Goal: Task Accomplishment & Management: Complete application form

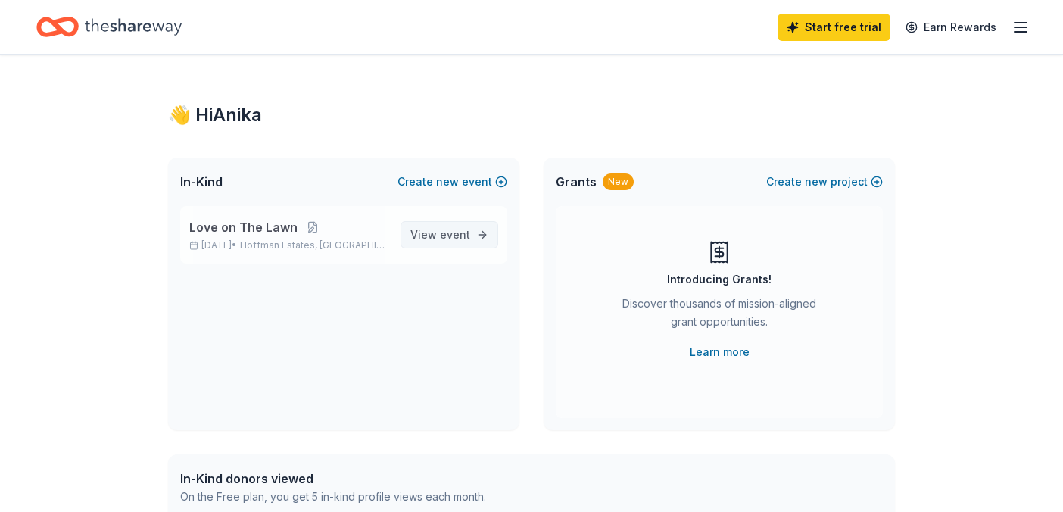
click at [473, 236] on link "View event" at bounding box center [449, 234] width 98 height 27
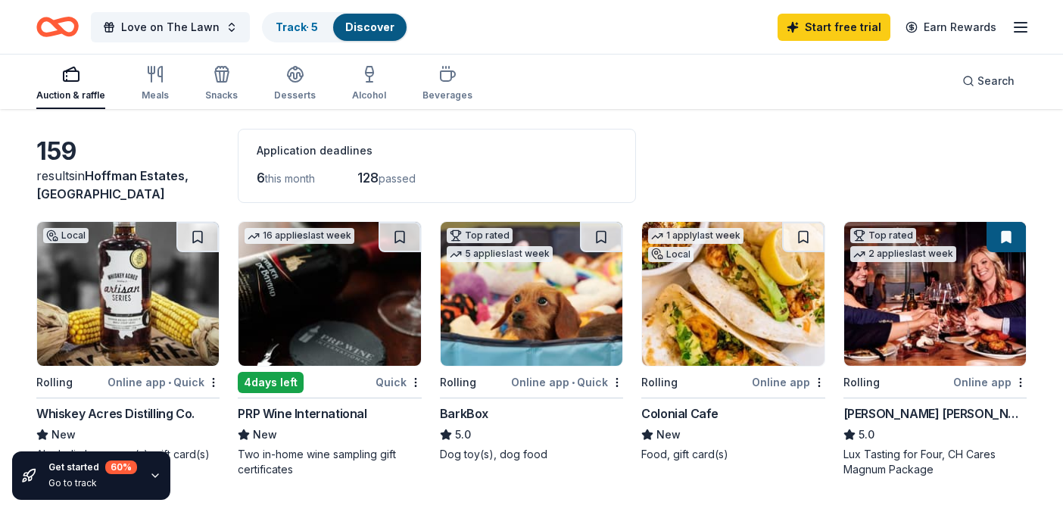
scroll to position [53, 0]
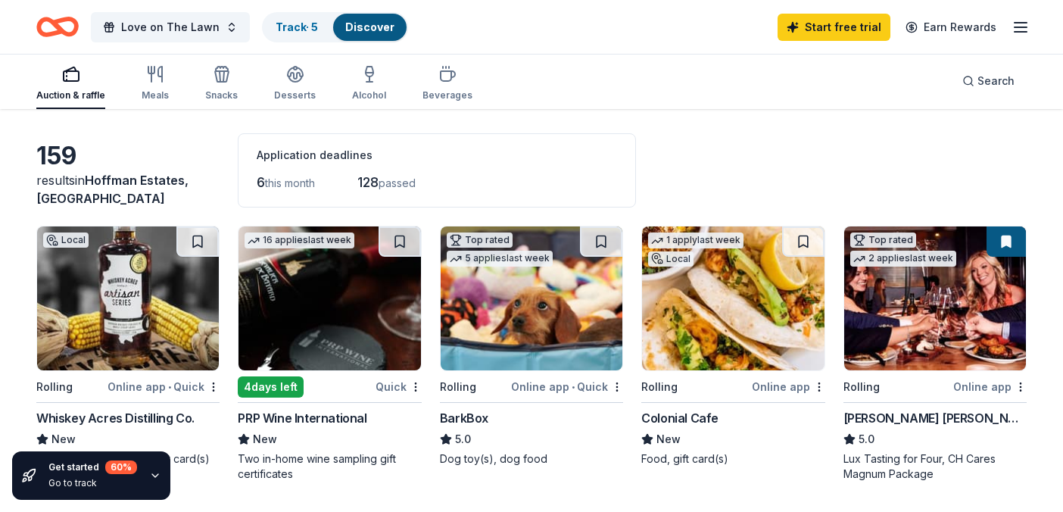
click at [915, 291] on img at bounding box center [935, 298] width 182 height 144
click at [160, 89] on div "Meals" at bounding box center [155, 95] width 27 height 12
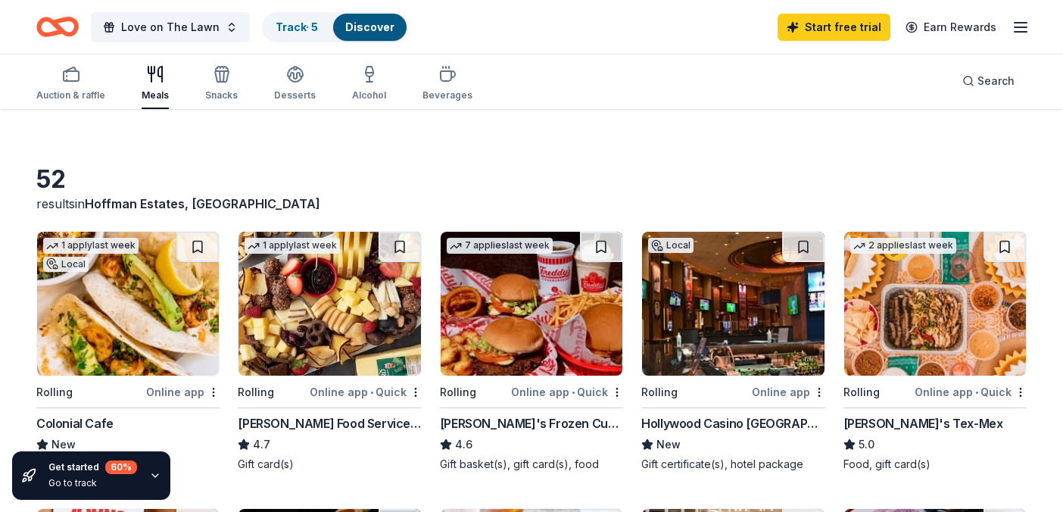
scroll to position [14, 0]
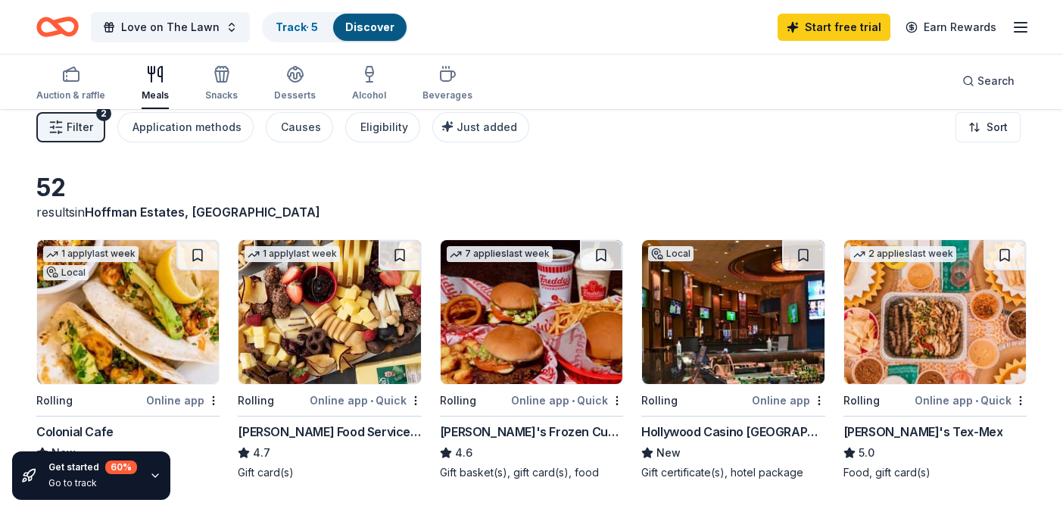
click at [510, 319] on img at bounding box center [532, 312] width 182 height 144
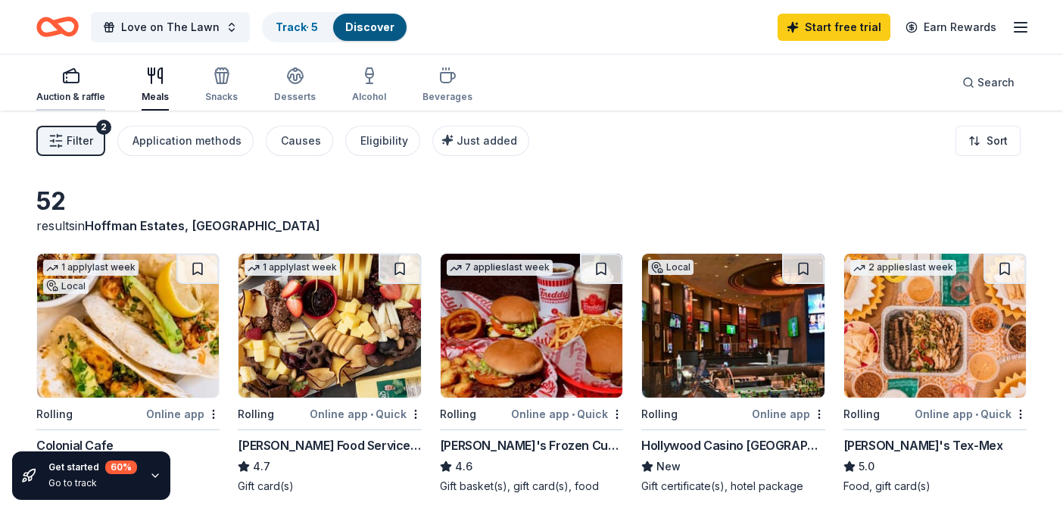
click at [61, 91] on div "Auction & raffle" at bounding box center [70, 97] width 69 height 12
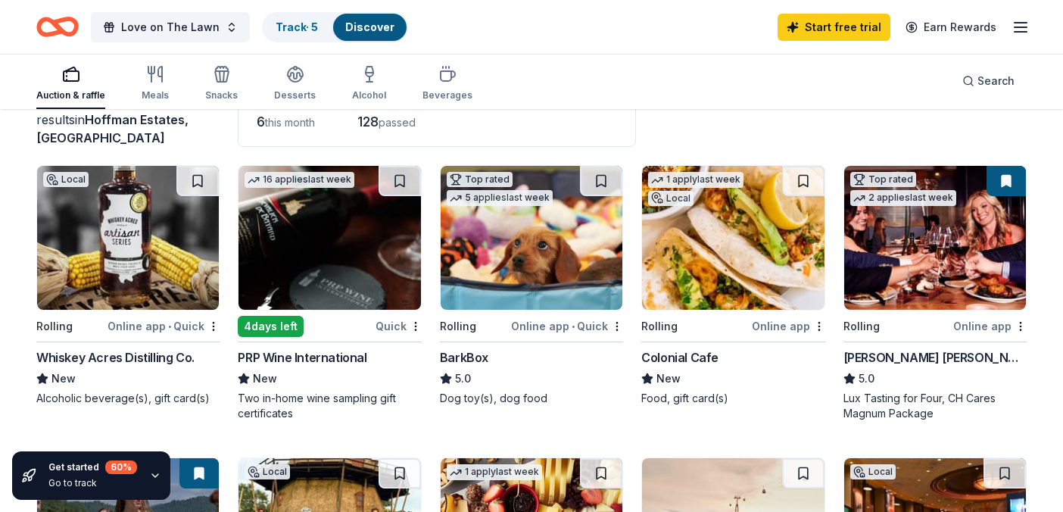
scroll to position [98, 0]
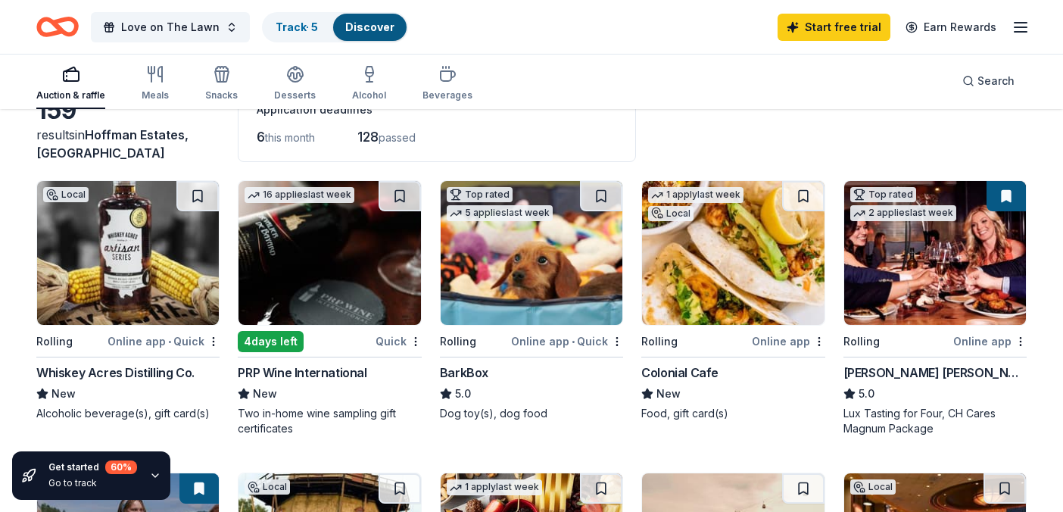
click at [323, 289] on img at bounding box center [329, 253] width 182 height 144
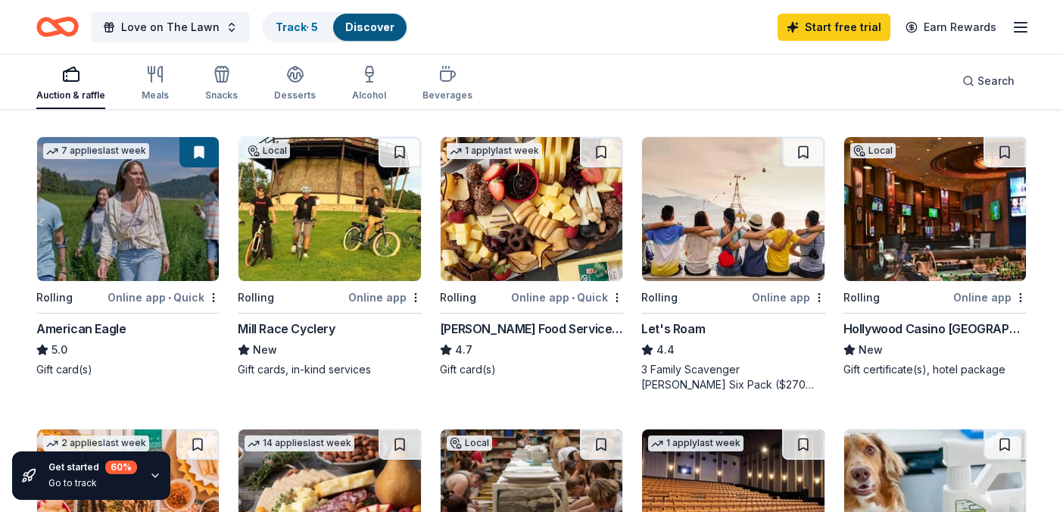
scroll to position [439, 0]
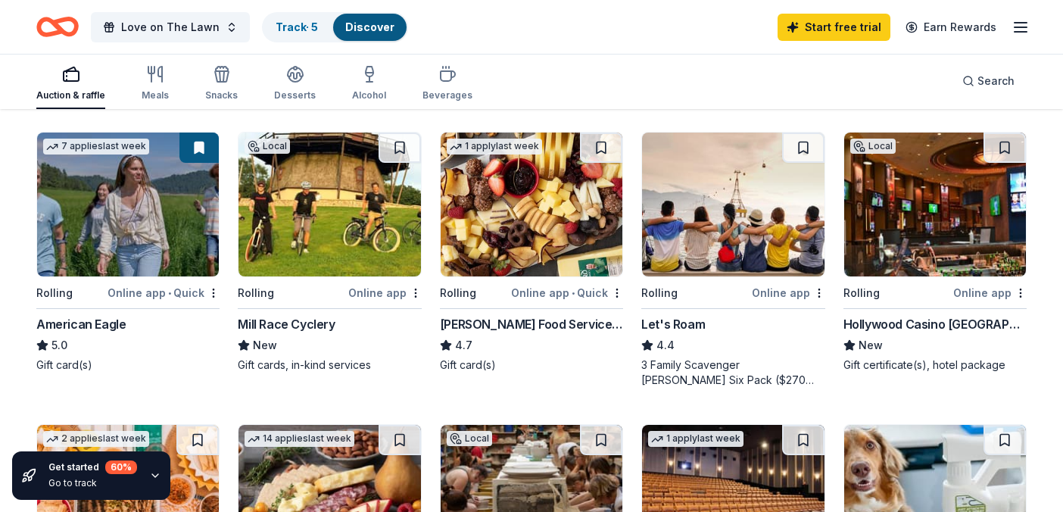
click at [326, 280] on div "Local Rolling Online app Mill Race Cyclery New Gift cards, in-kind services" at bounding box center [329, 252] width 183 height 241
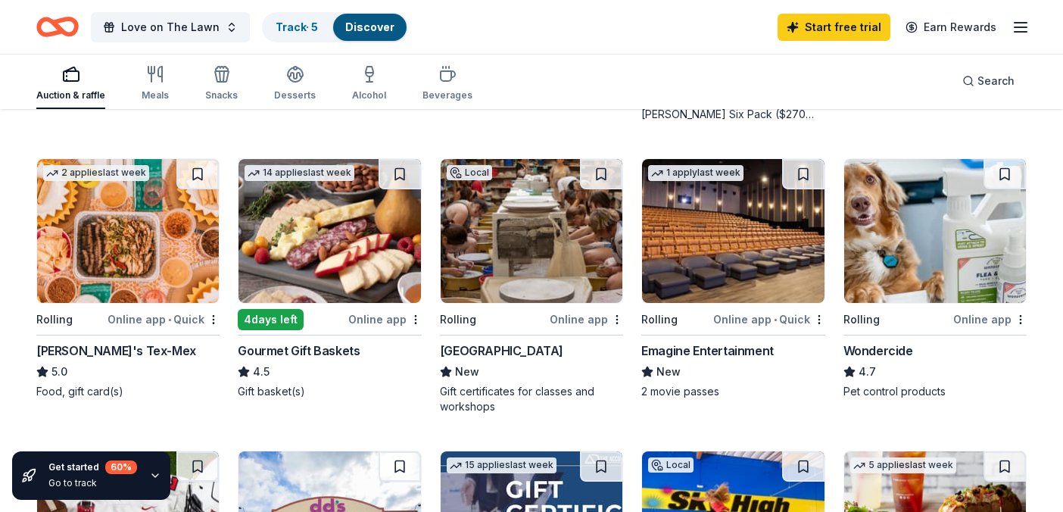
scroll to position [708, 0]
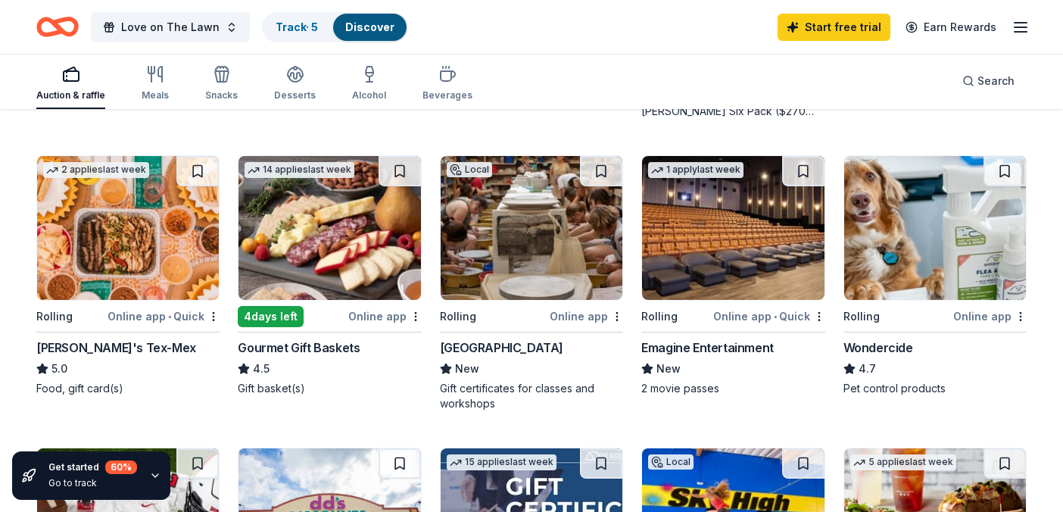
click at [690, 253] on img at bounding box center [733, 228] width 182 height 144
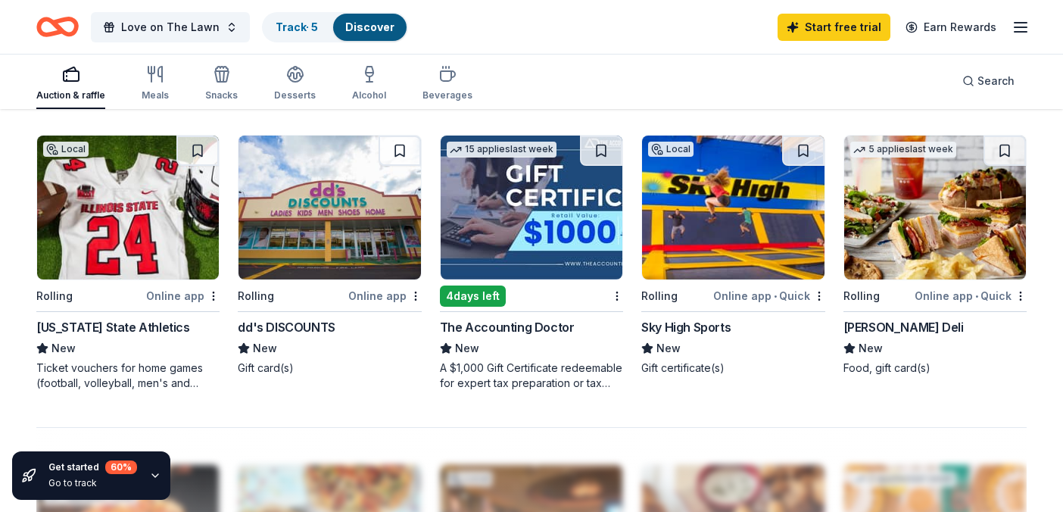
scroll to position [1022, 0]
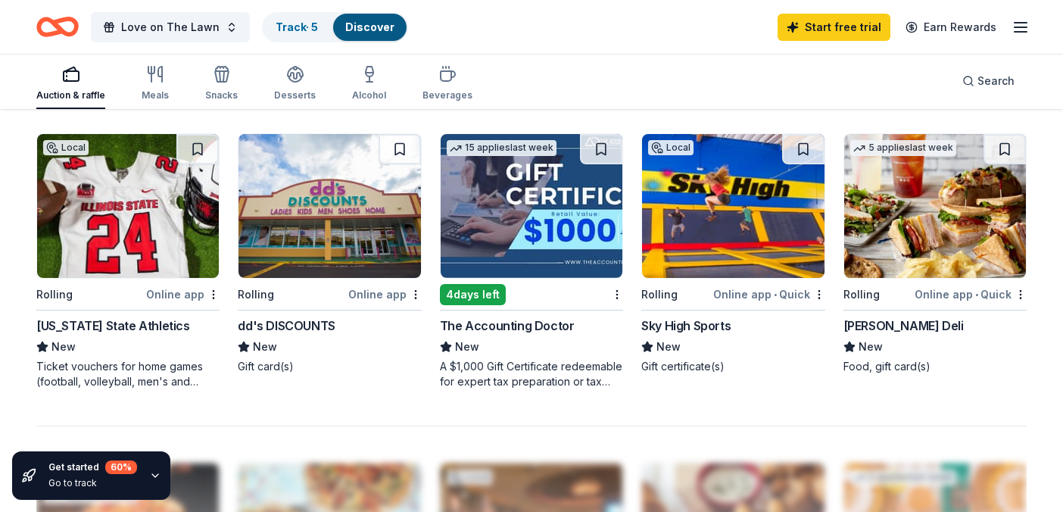
click at [761, 216] on img at bounding box center [733, 206] width 182 height 144
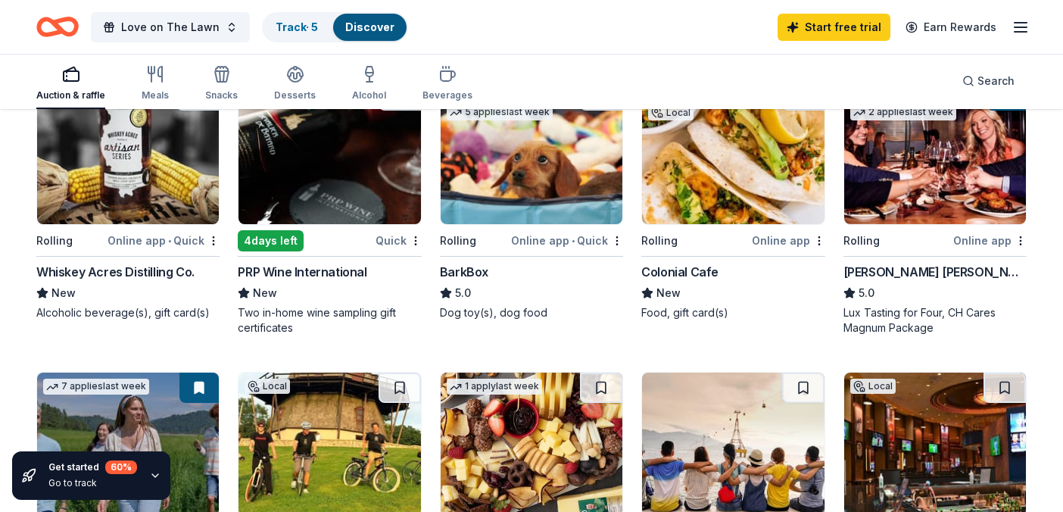
scroll to position [0, 0]
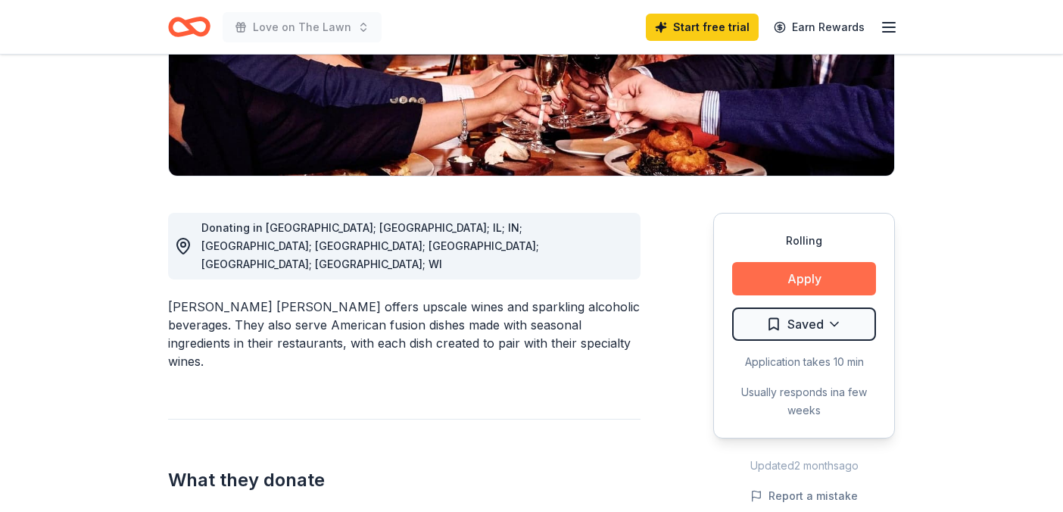
scroll to position [332, 0]
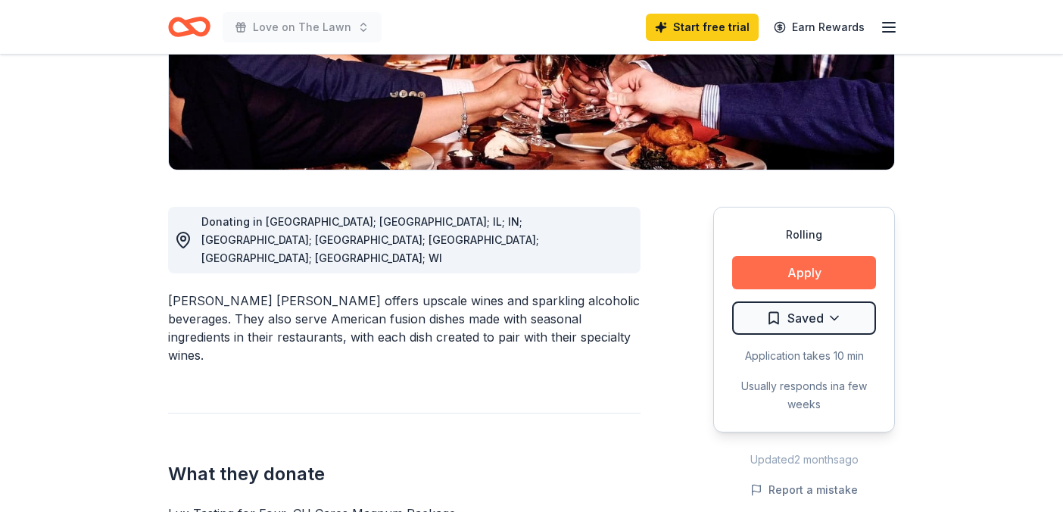
click at [796, 256] on button "Apply" at bounding box center [804, 272] width 144 height 33
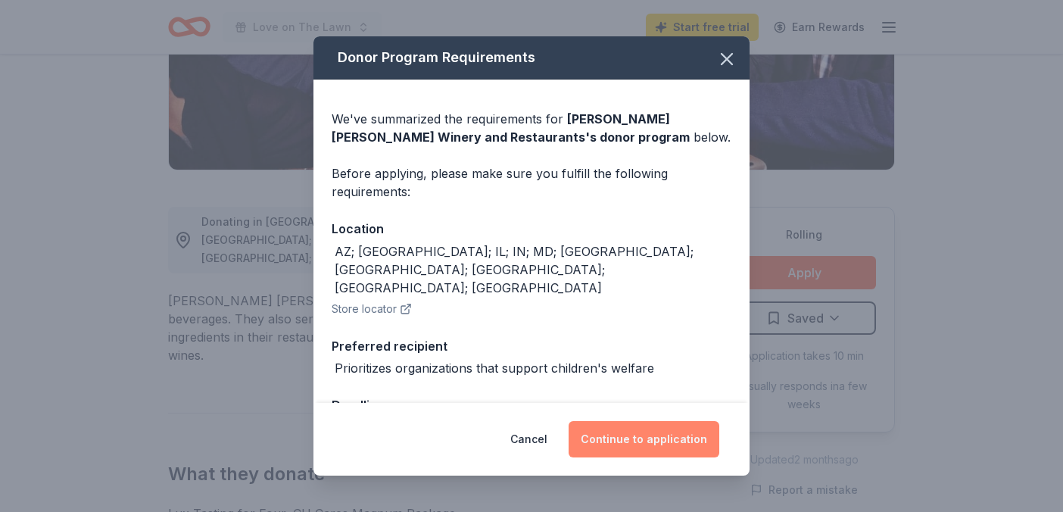
click at [634, 449] on button "Continue to application" at bounding box center [644, 439] width 151 height 36
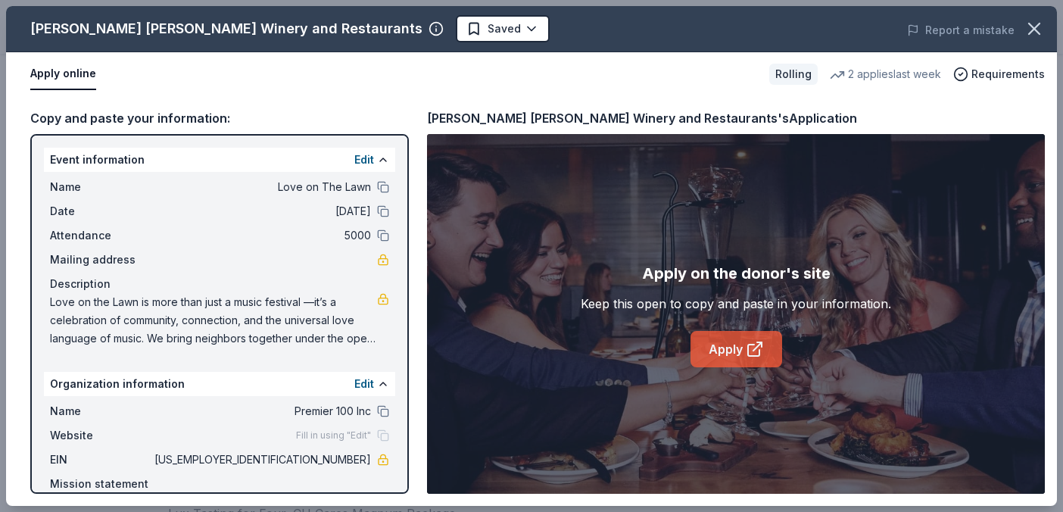
click at [739, 353] on link "Apply" at bounding box center [736, 349] width 92 height 36
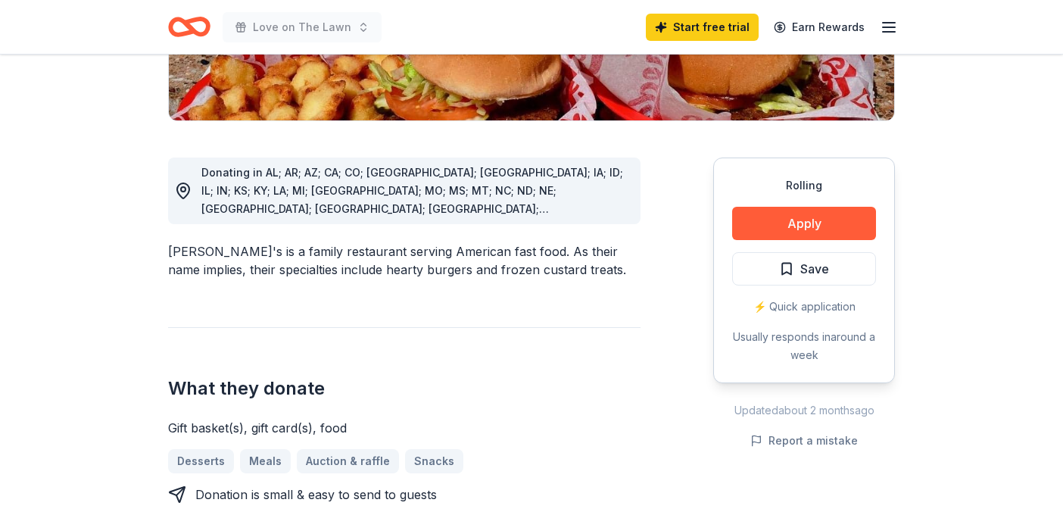
scroll to position [366, 0]
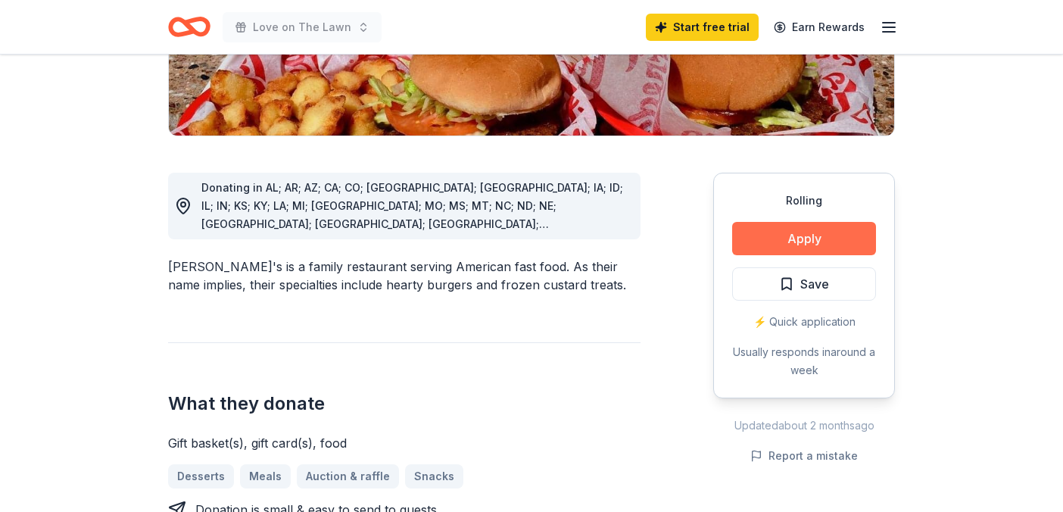
click at [751, 222] on button "Apply" at bounding box center [804, 238] width 144 height 33
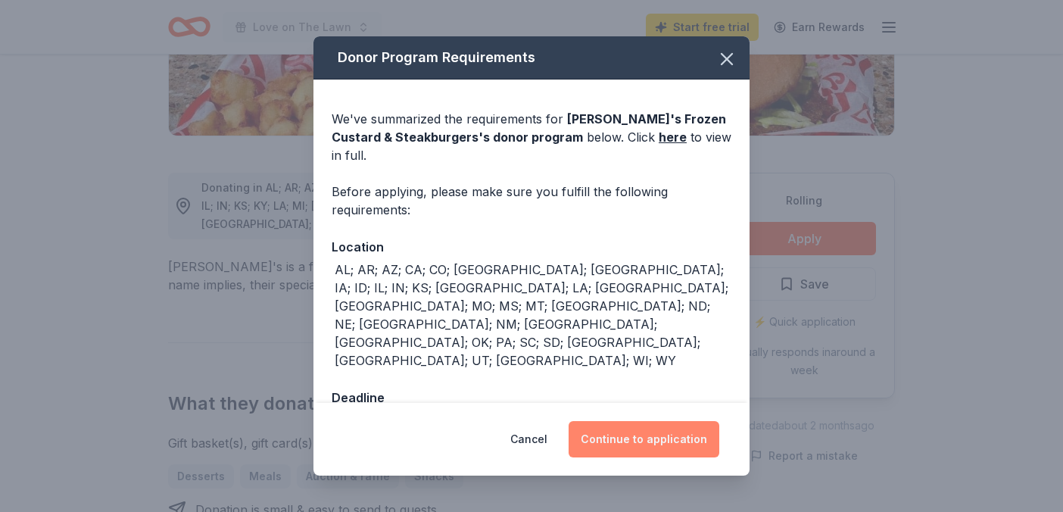
click at [642, 431] on button "Continue to application" at bounding box center [644, 439] width 151 height 36
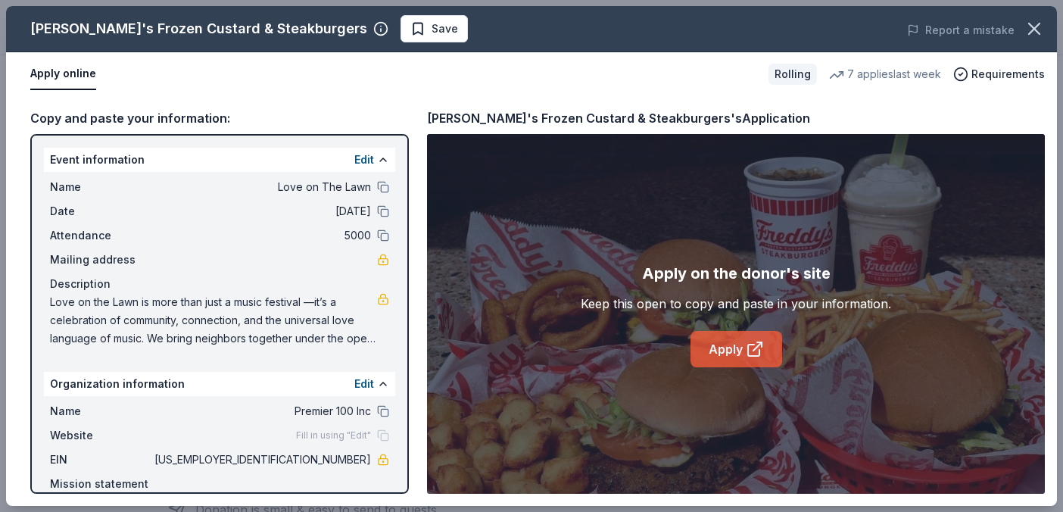
click at [719, 360] on link "Apply" at bounding box center [736, 349] width 92 height 36
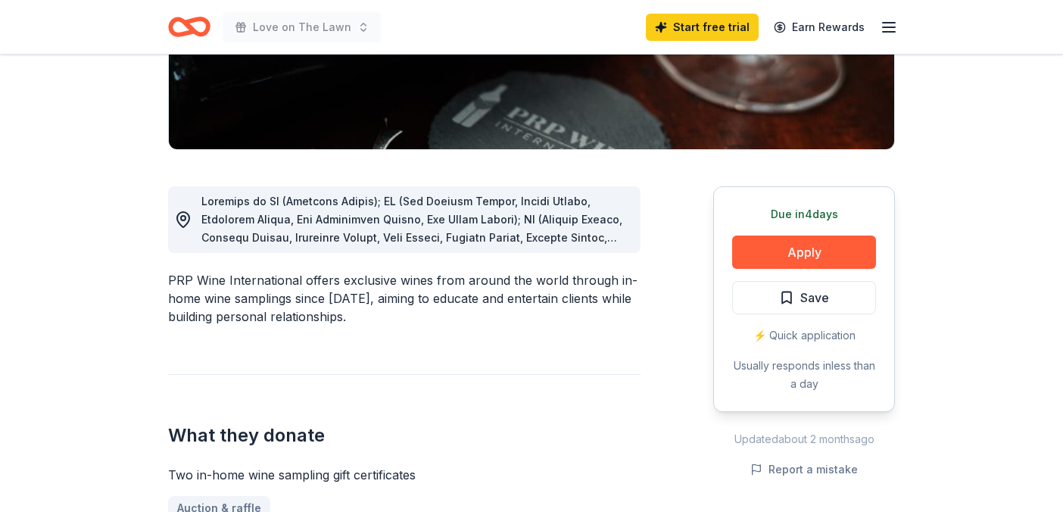
scroll to position [311, 0]
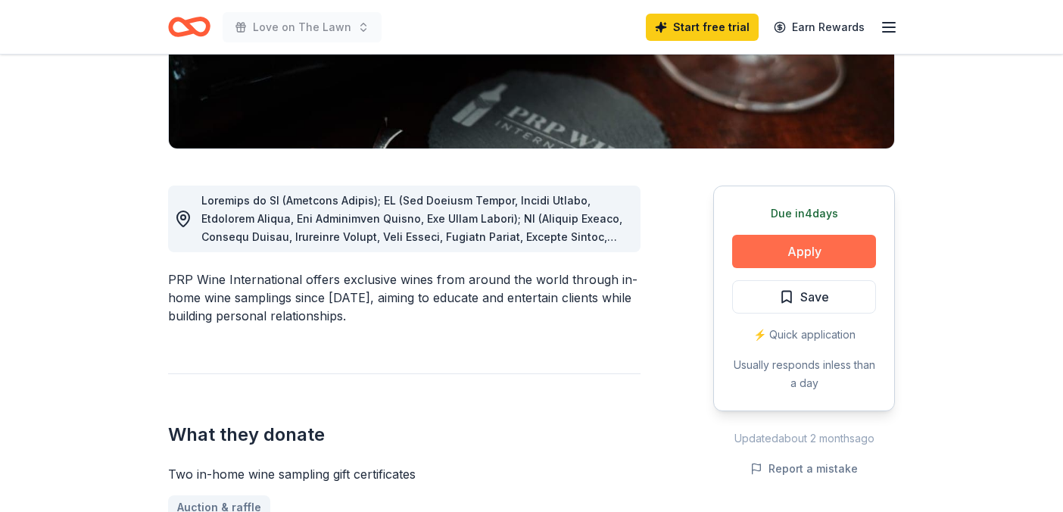
click at [777, 260] on button "Apply" at bounding box center [804, 251] width 144 height 33
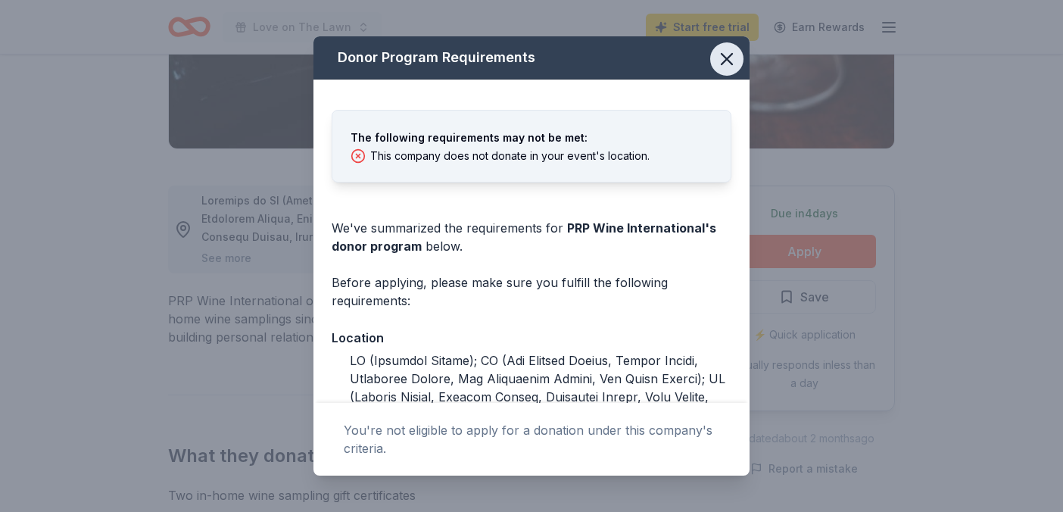
click at [724, 62] on icon "button" at bounding box center [726, 59] width 11 height 11
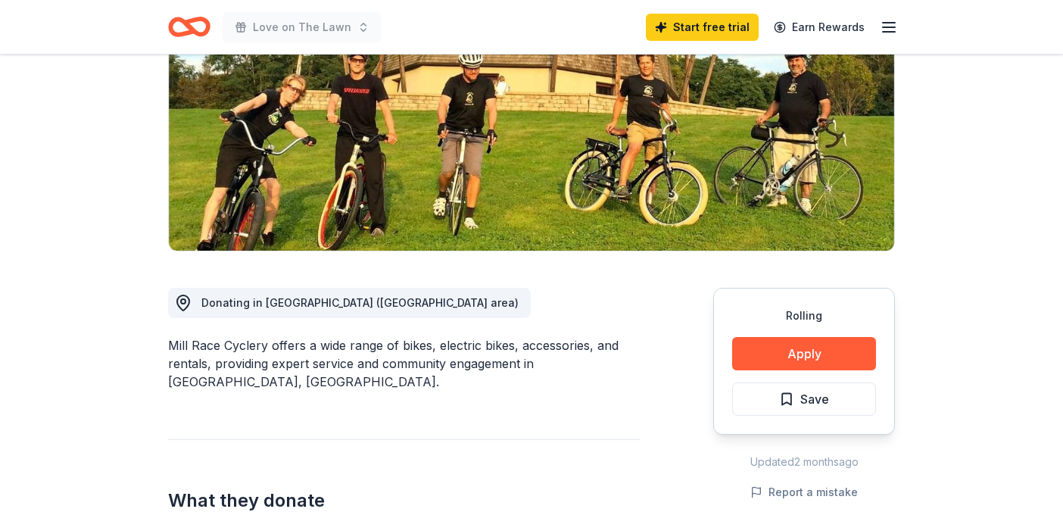
scroll to position [229, 0]
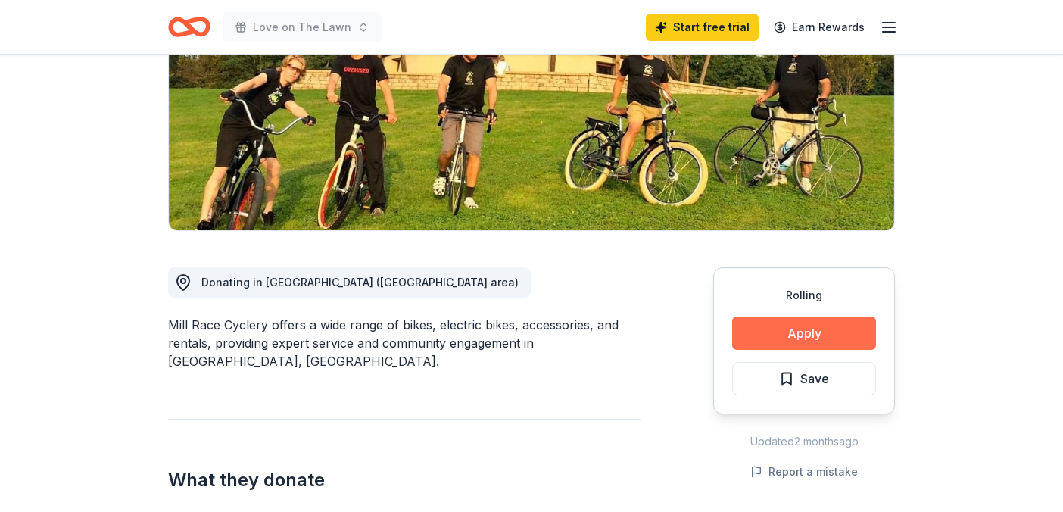
click at [765, 324] on button "Apply" at bounding box center [804, 332] width 144 height 33
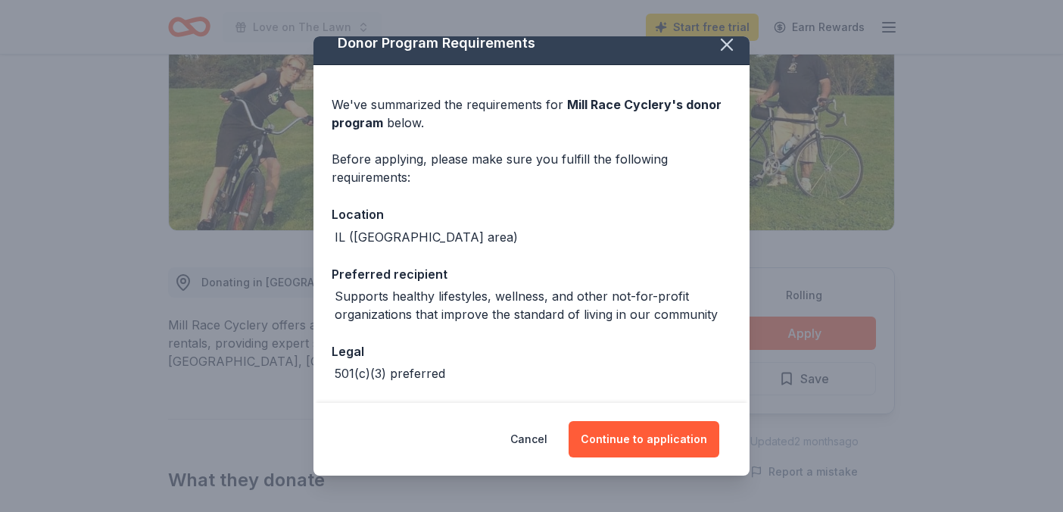
scroll to position [17, 0]
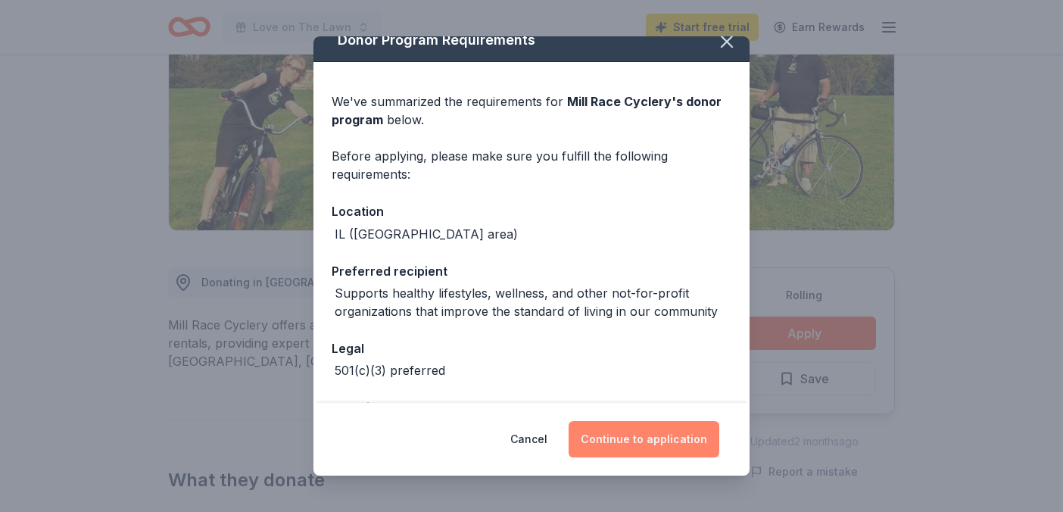
click at [622, 453] on button "Continue to application" at bounding box center [644, 439] width 151 height 36
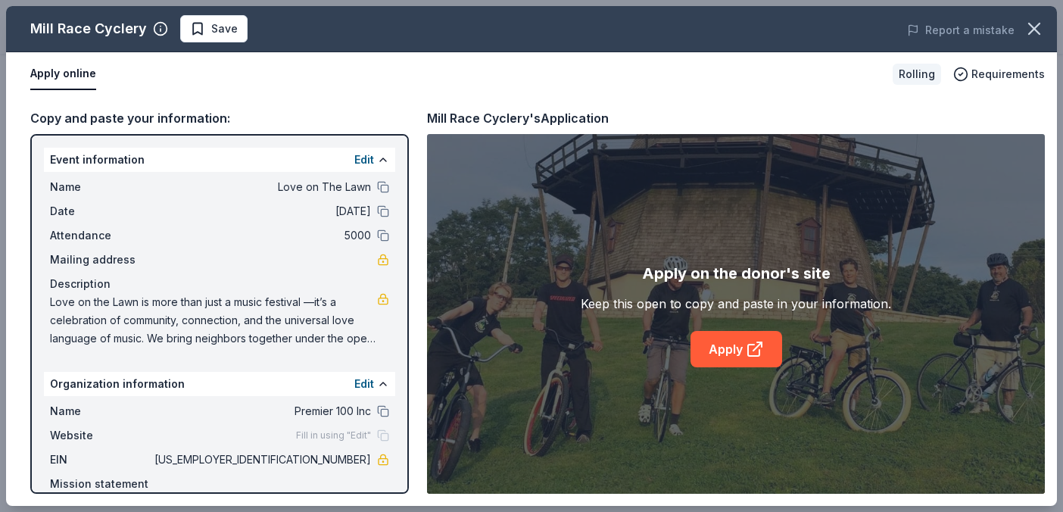
click at [732, 329] on div "Apply on the donor's site Keep this open to copy and paste in your information.…" at bounding box center [736, 314] width 310 height 106
click at [727, 347] on link "Apply" at bounding box center [736, 349] width 92 height 36
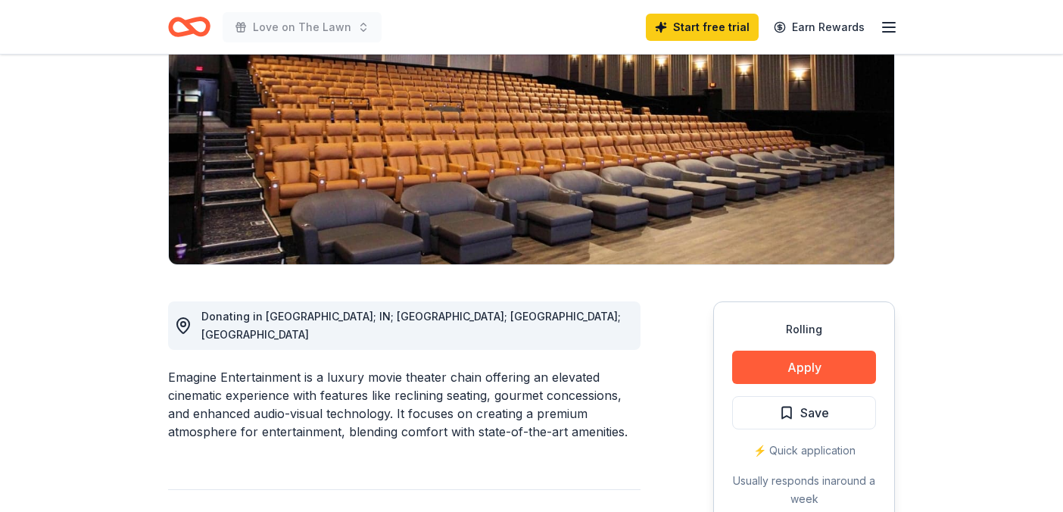
scroll to position [200, 0]
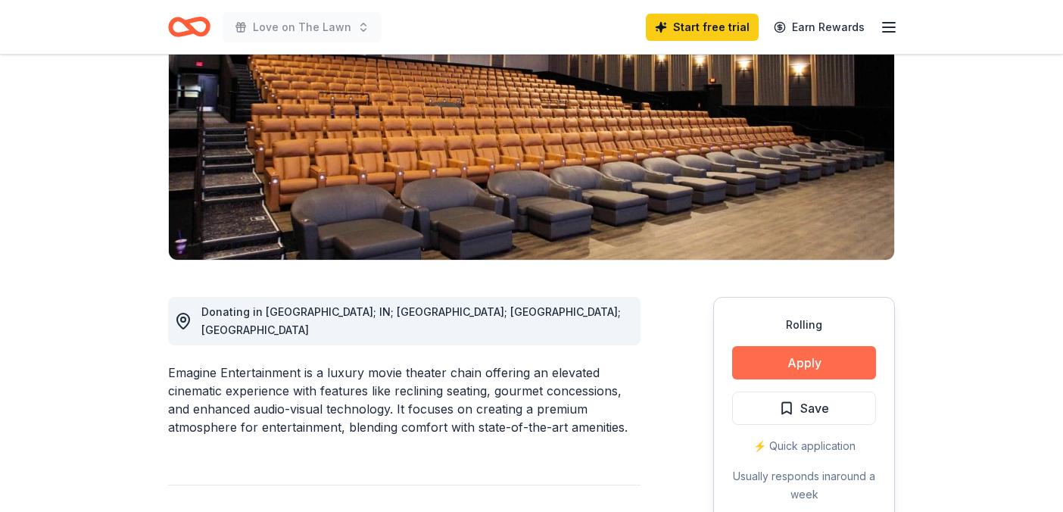
click at [756, 366] on button "Apply" at bounding box center [804, 362] width 144 height 33
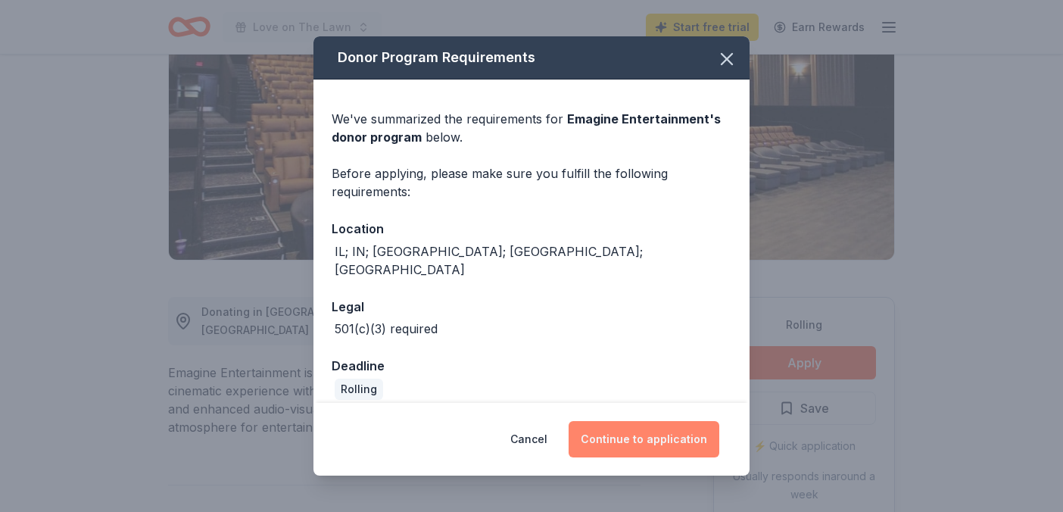
click at [656, 445] on button "Continue to application" at bounding box center [644, 439] width 151 height 36
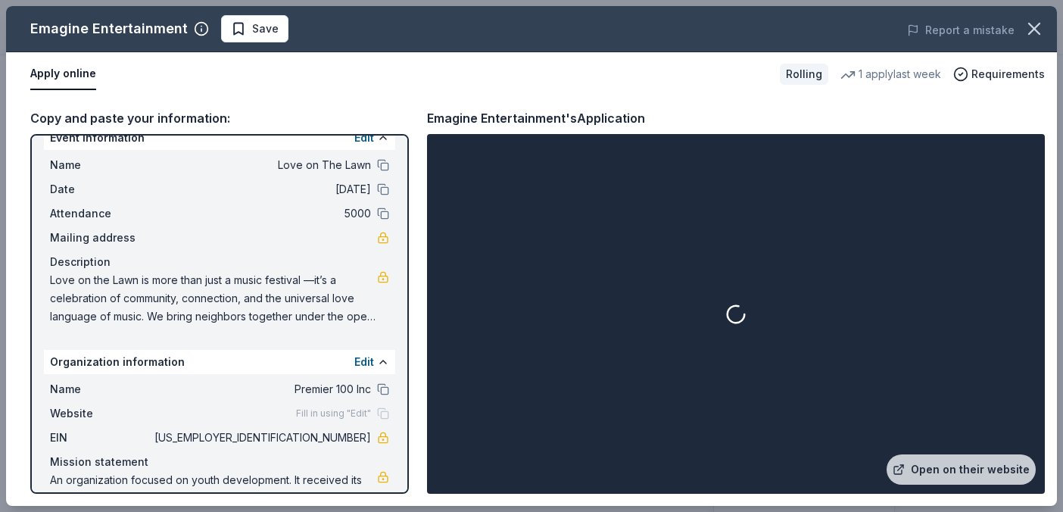
scroll to position [0, 0]
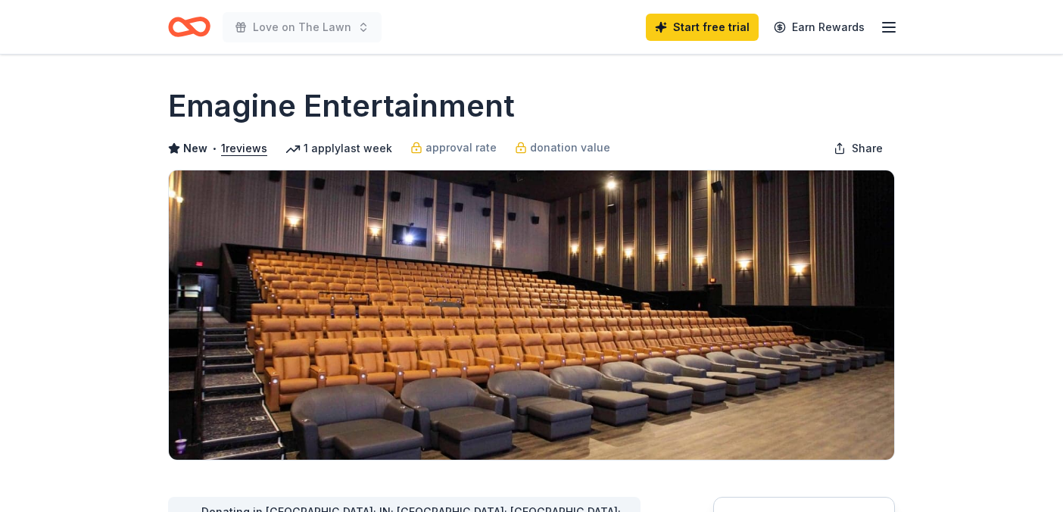
scroll to position [200, 0]
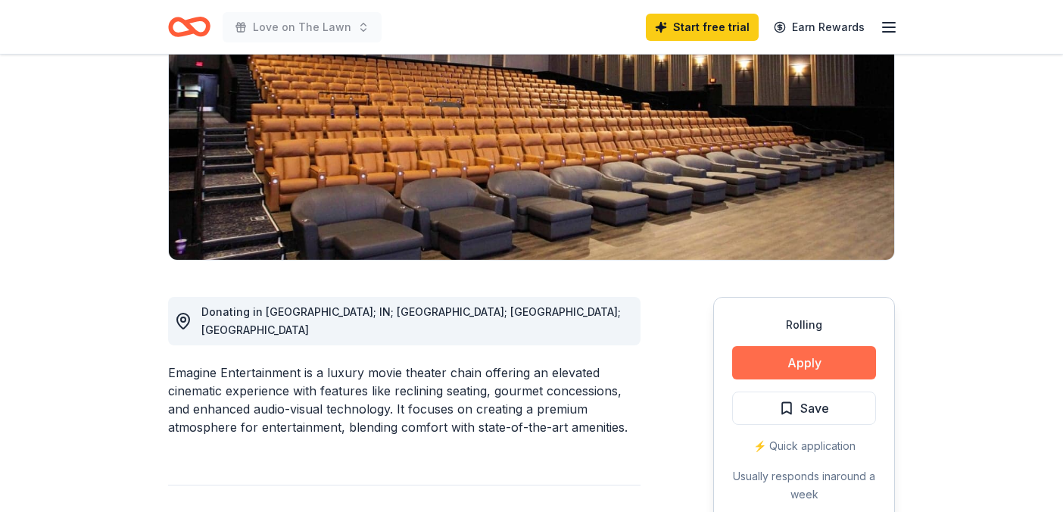
click at [785, 376] on button "Apply" at bounding box center [804, 362] width 144 height 33
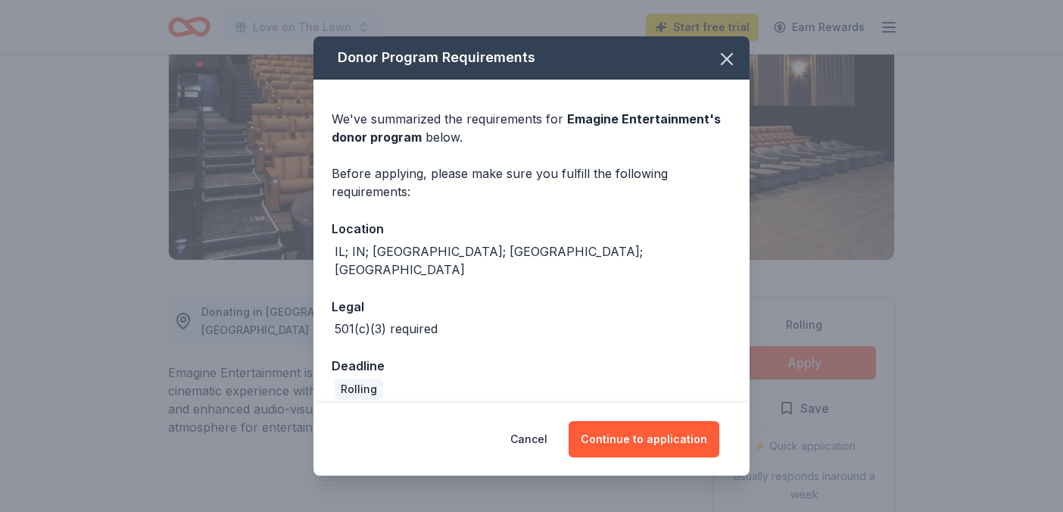
click at [653, 457] on div "Cancel Continue to application" at bounding box center [531, 439] width 436 height 73
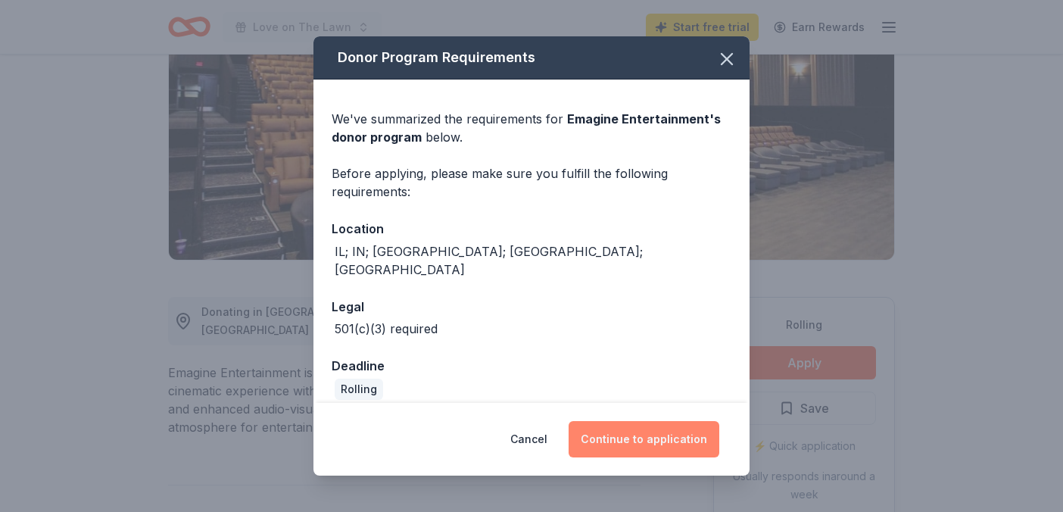
click at [640, 438] on button "Continue to application" at bounding box center [644, 439] width 151 height 36
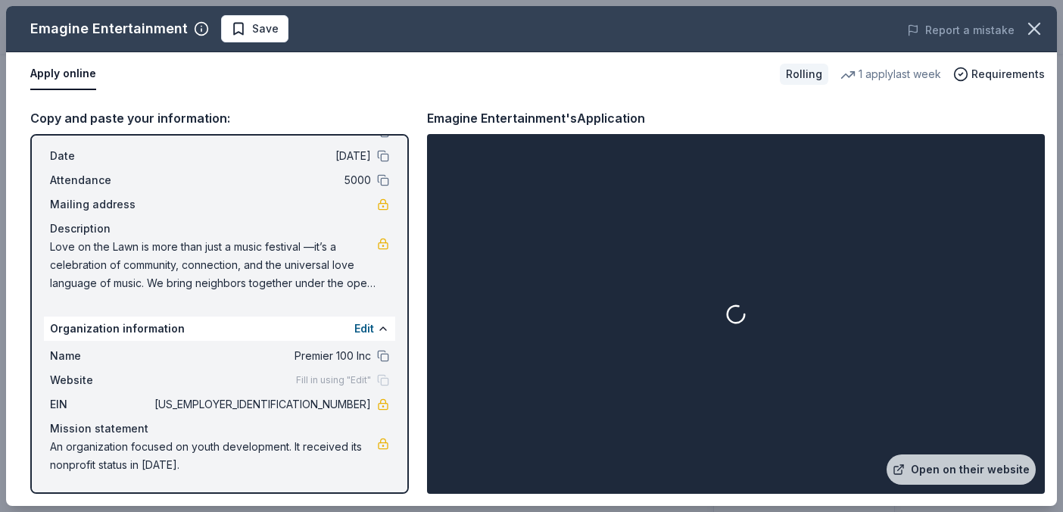
scroll to position [0, 0]
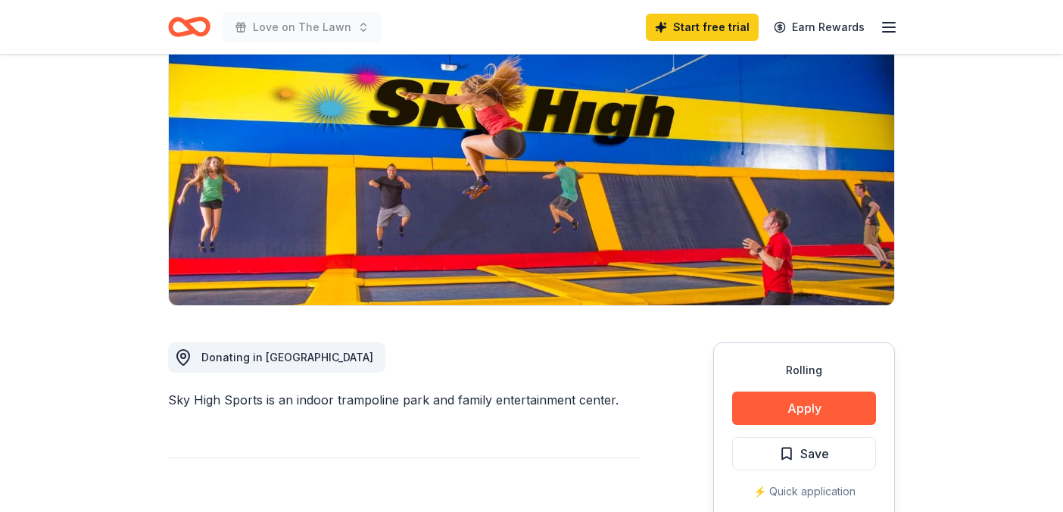
scroll to position [167, 0]
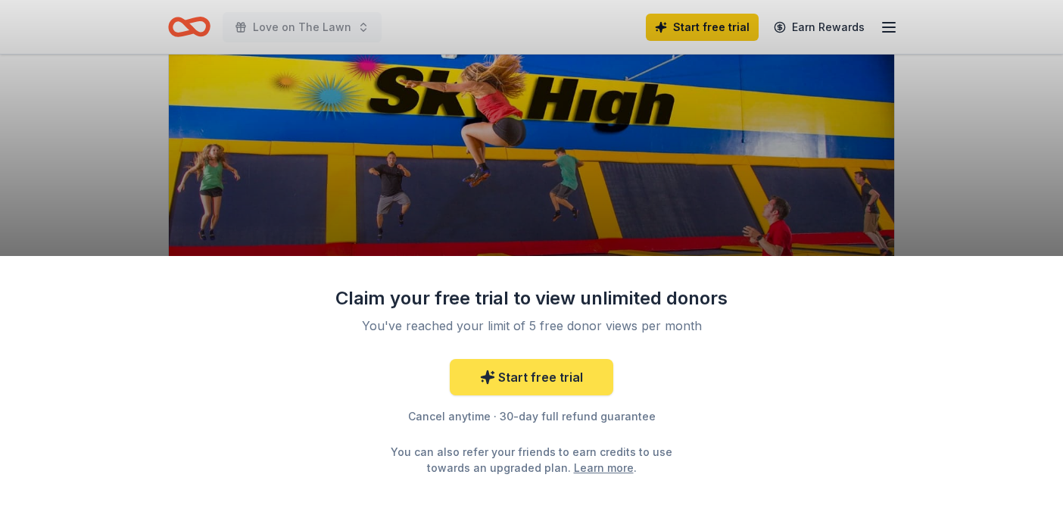
click at [578, 385] on link "Start free trial" at bounding box center [532, 377] width 164 height 36
